Goal: Task Accomplishment & Management: Manage account settings

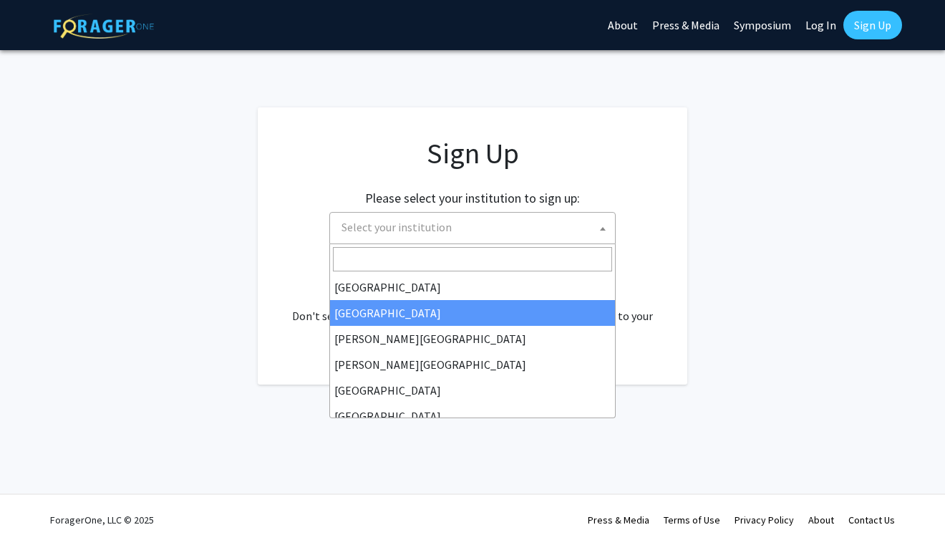
scroll to position [501, 0]
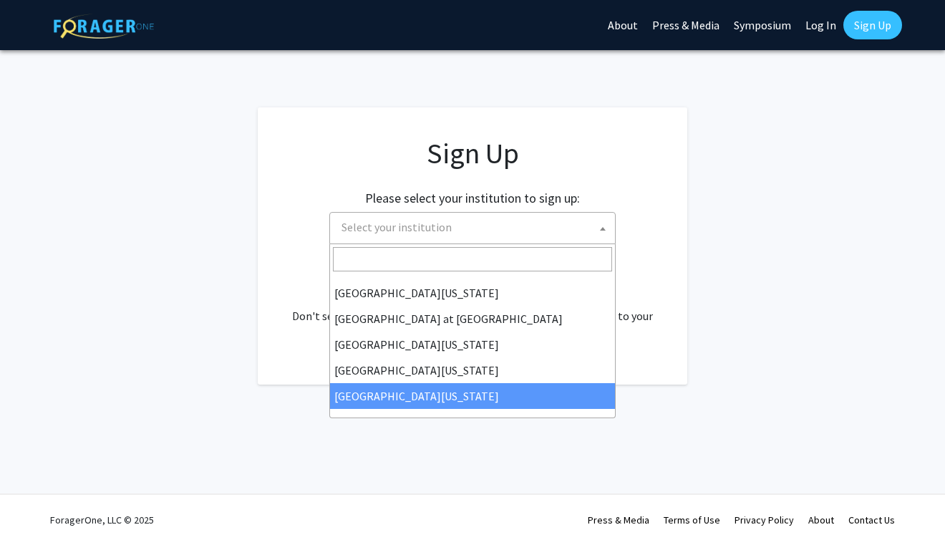
select select "33"
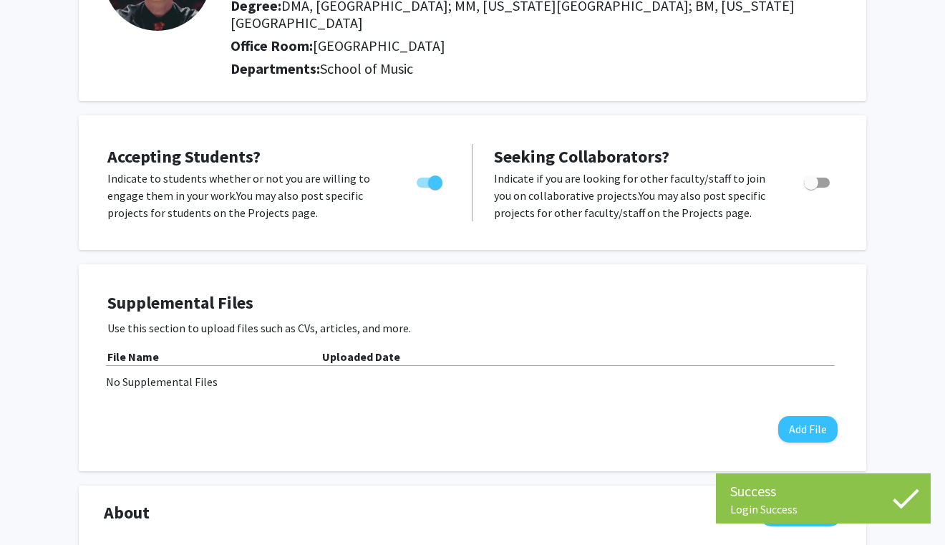
scroll to position [174, 0]
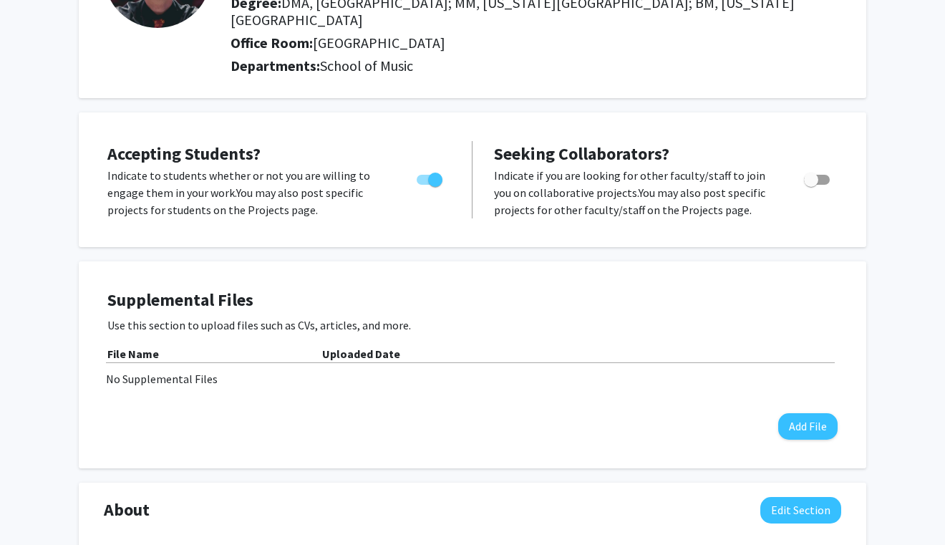
click at [823, 175] on span "Toggle" at bounding box center [817, 180] width 26 height 10
click at [811, 185] on input "Toggle" at bounding box center [810, 185] width 1 height 1
checkbox input "true"
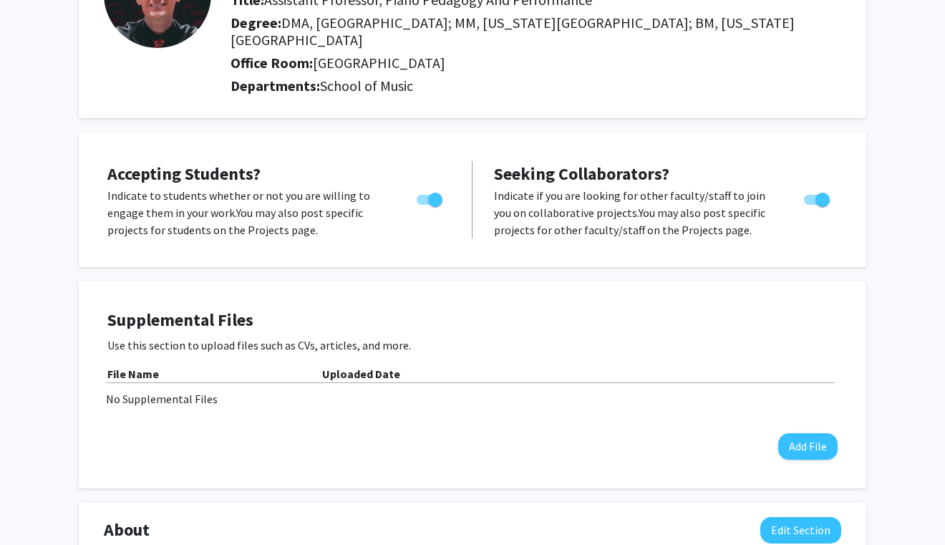
scroll to position [0, 0]
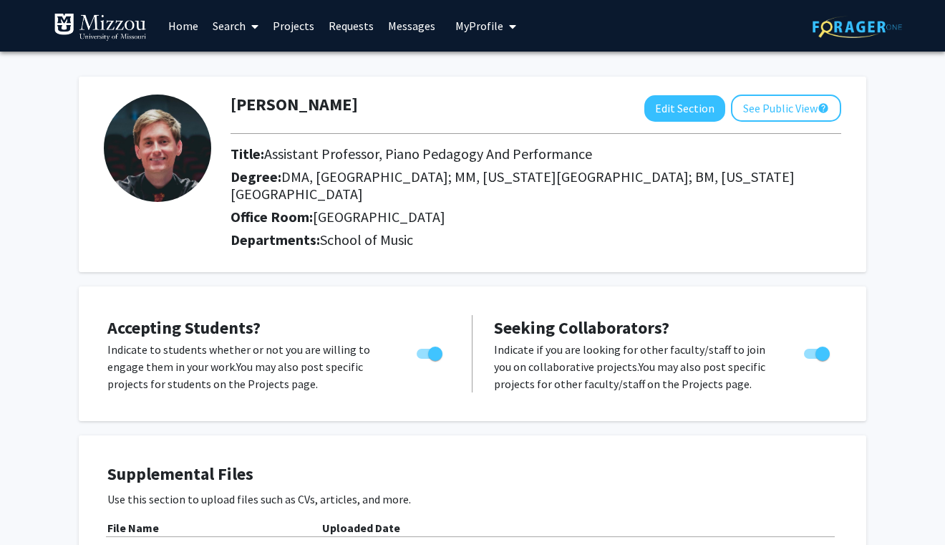
click at [503, 26] on span "My profile dropdown to access profile and logout" at bounding box center [509, 26] width 13 height 50
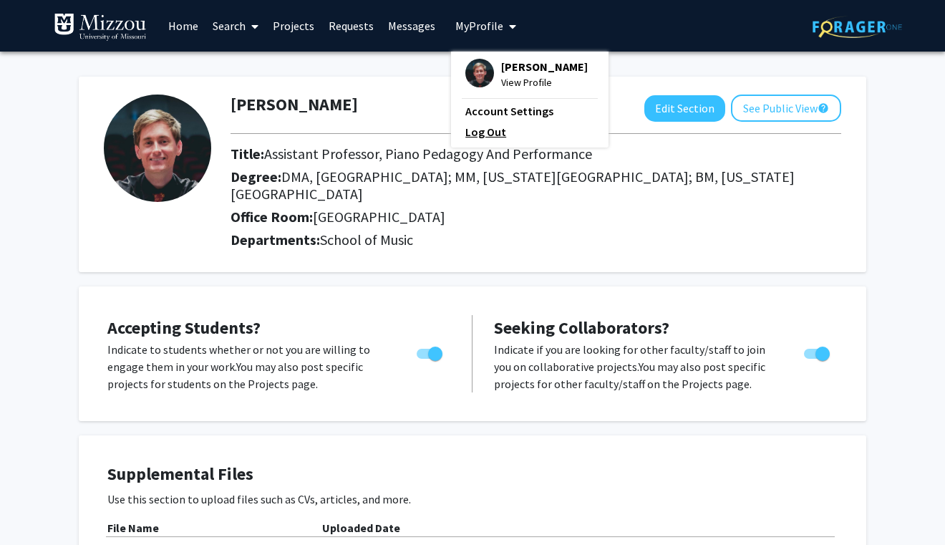
click at [500, 127] on link "Log Out" at bounding box center [529, 131] width 129 height 17
